Goal: Information Seeking & Learning: Learn about a topic

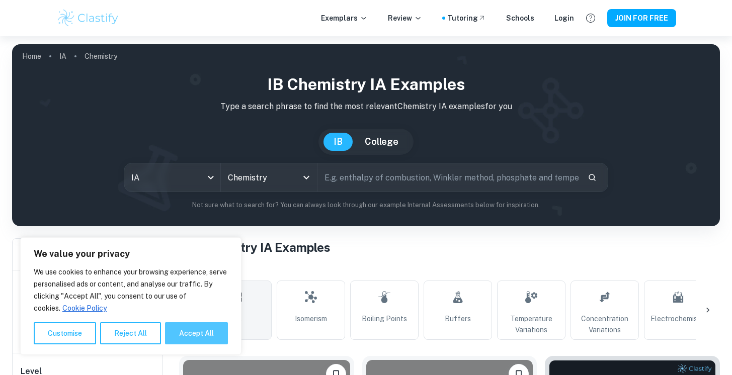
click at [201, 339] on button "Accept All" at bounding box center [196, 333] width 63 height 22
checkbox input "true"
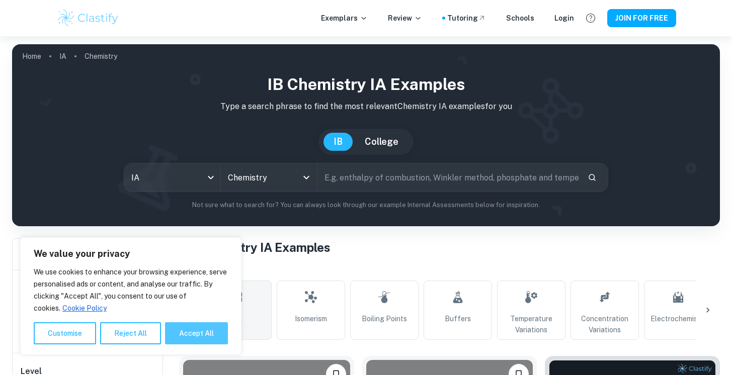
checkbox input "true"
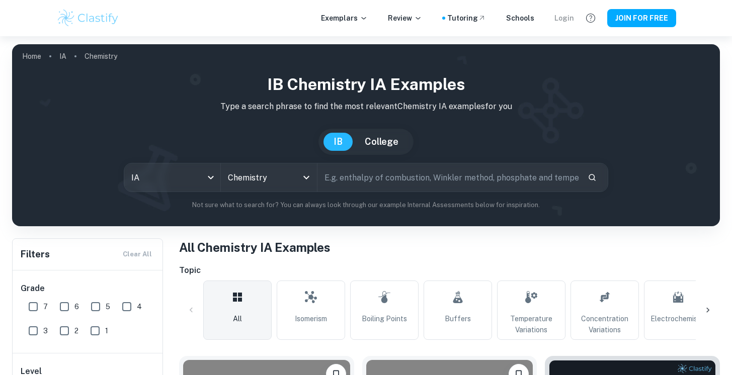
click at [568, 17] on div "Login" at bounding box center [564, 18] width 20 height 11
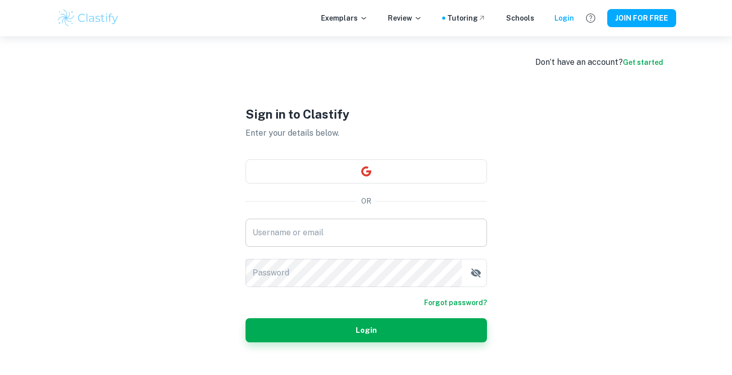
click at [358, 238] on input "Username or email" at bounding box center [366, 233] width 241 height 28
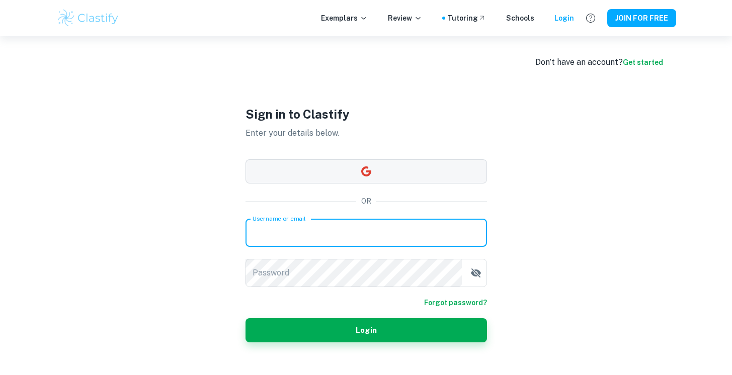
click at [366, 170] on icon "button" at bounding box center [366, 172] width 12 height 12
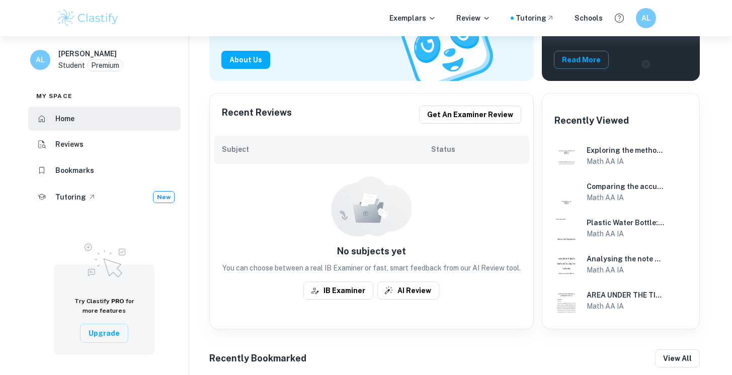
scroll to position [153, 0]
click at [83, 172] on h6 "Bookmarks" at bounding box center [74, 170] width 39 height 11
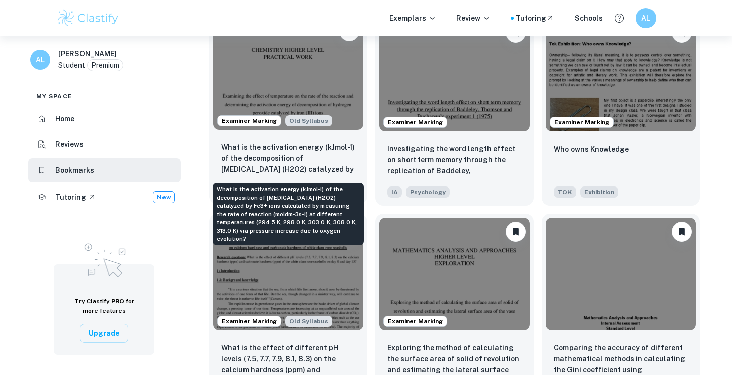
scroll to position [119, 0]
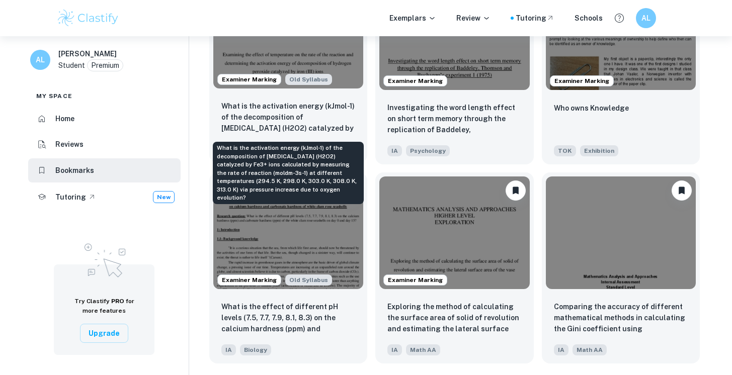
click at [330, 114] on p "What is the activation energy (kJmol-1) of the decomposition of hydrogen peroxi…" at bounding box center [288, 118] width 134 height 34
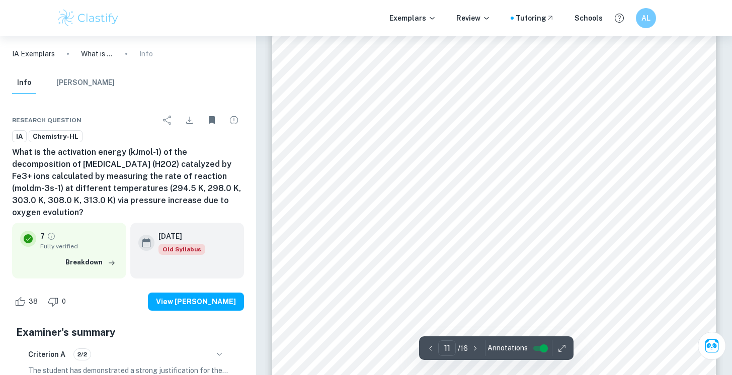
scroll to position [5914, 0]
type input "10"
